Goal: Connect with others: Connect with others

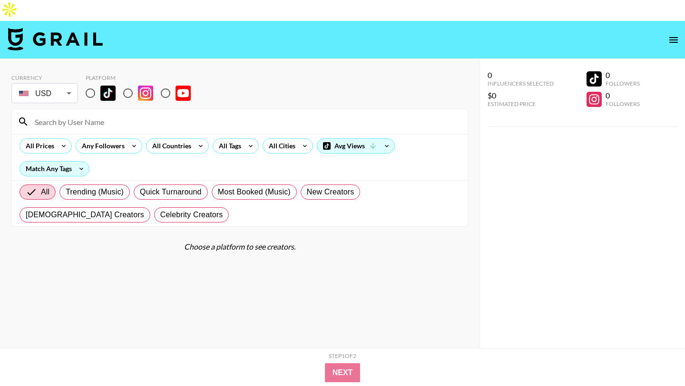
click at [96, 83] on input "radio" at bounding box center [90, 93] width 20 height 20
radio input "true"
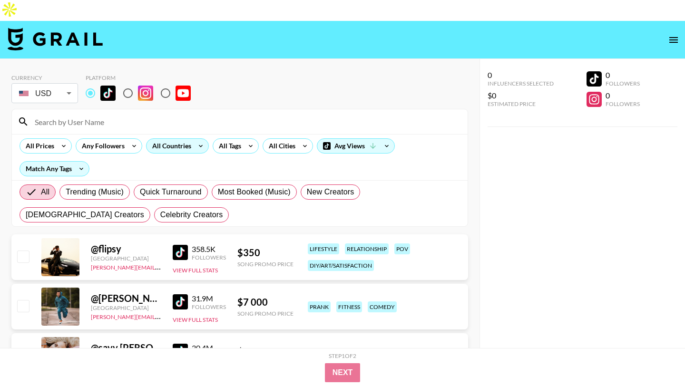
click at [158, 139] on div "All Countries" at bounding box center [169, 146] width 47 height 14
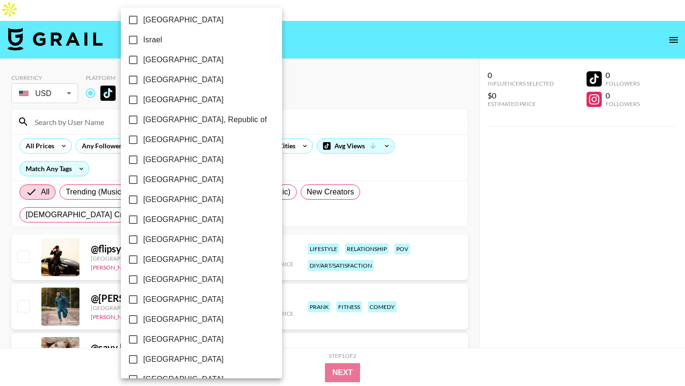
scroll to position [723, 0]
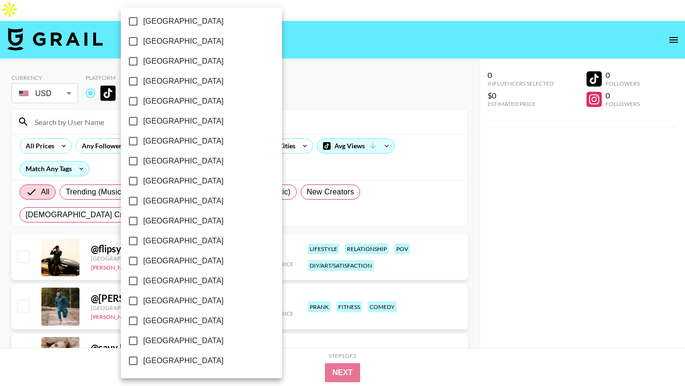
click at [169, 341] on span "[GEOGRAPHIC_DATA]" at bounding box center [183, 340] width 80 height 11
click at [143, 341] on input "[GEOGRAPHIC_DATA]" at bounding box center [133, 341] width 20 height 20
checkbox input "true"
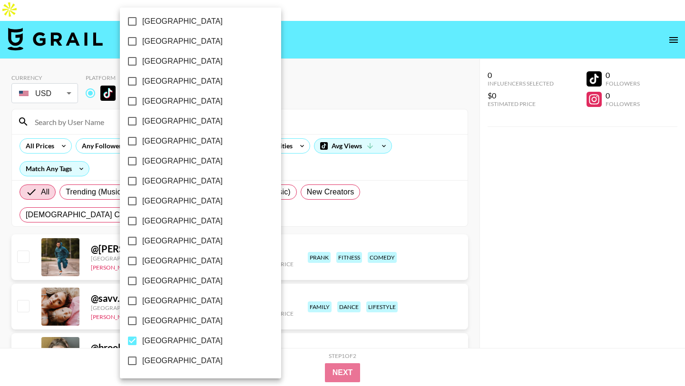
click at [297, 102] on div at bounding box center [342, 193] width 685 height 386
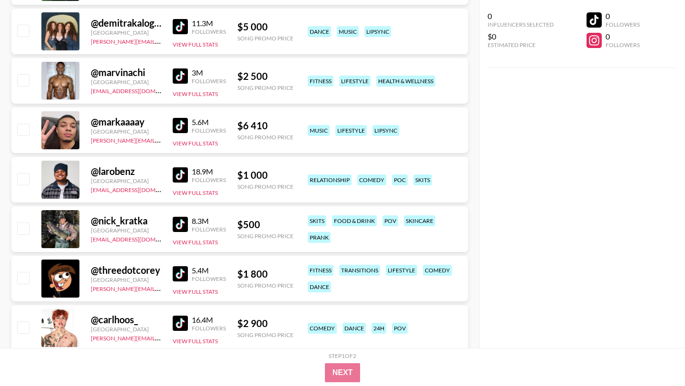
scroll to position [481, 0]
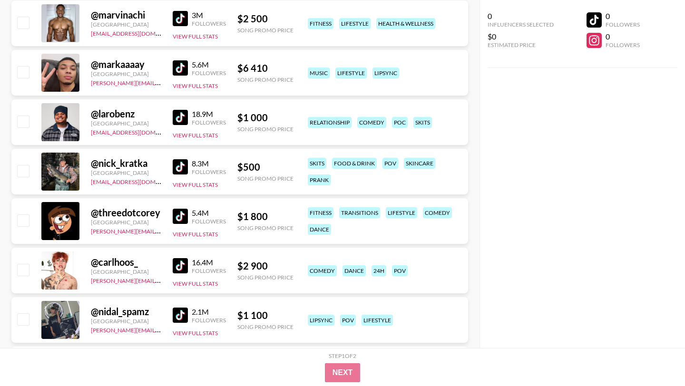
click at [182, 159] on img at bounding box center [180, 166] width 15 height 15
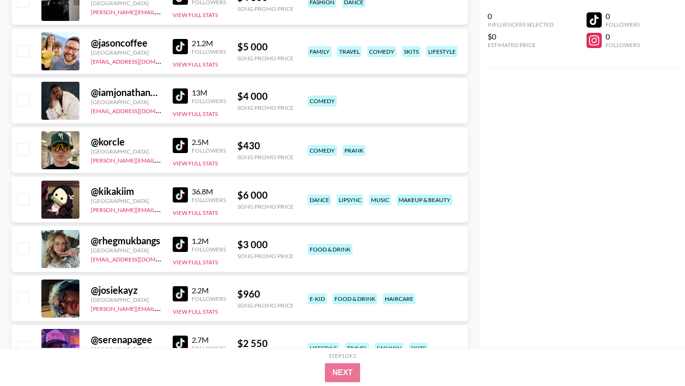
scroll to position [926, 0]
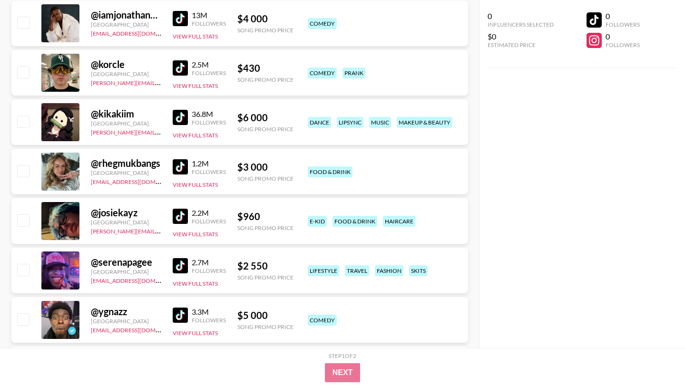
click at [178, 258] on img at bounding box center [180, 265] width 15 height 15
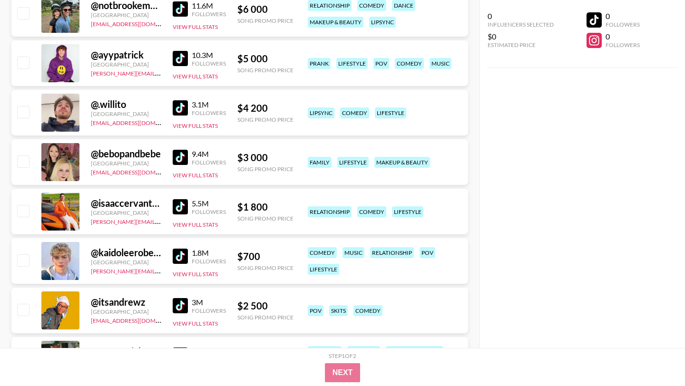
scroll to position [1431, 0]
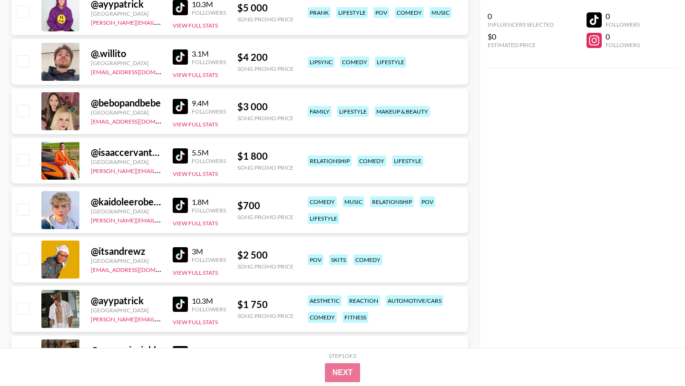
click at [177, 247] on img at bounding box center [180, 254] width 15 height 15
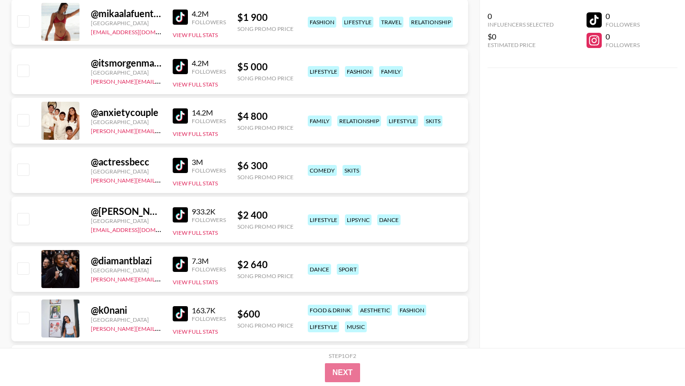
scroll to position [3499, 0]
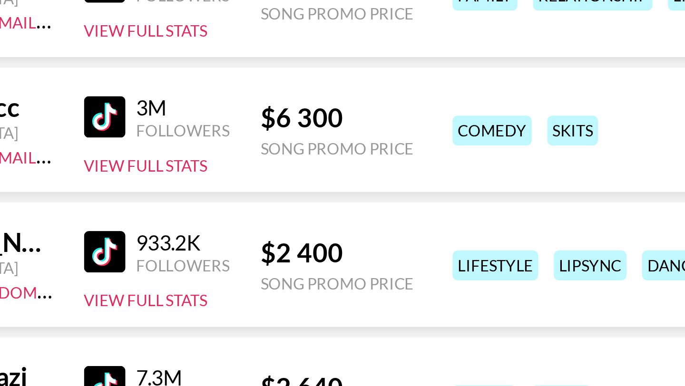
click at [241, 174] on div "@ actressbecc United States [PERSON_NAME][EMAIL_ADDRESS][DOMAIN_NAME] 3M Follow…" at bounding box center [239, 171] width 456 height 49
